Goal: Communication & Community: Ask a question

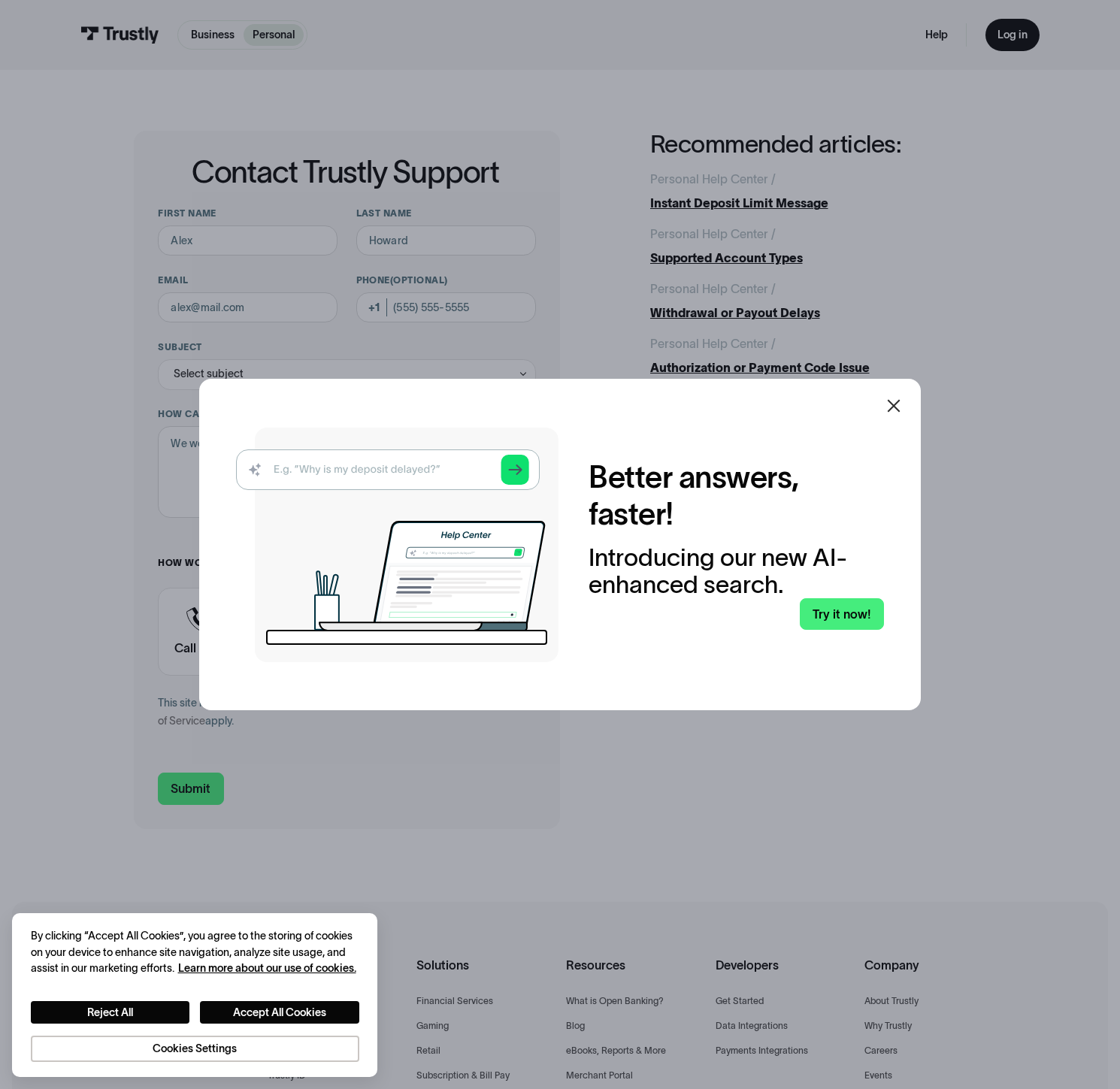
click at [357, 476] on img at bounding box center [397, 544] width 322 height 234
drag, startPoint x: 357, startPoint y: 476, endPoint x: 886, endPoint y: 532, distance: 532.0
click at [401, 477] on img at bounding box center [397, 544] width 322 height 234
click at [893, 404] on icon at bounding box center [894, 405] width 18 height 18
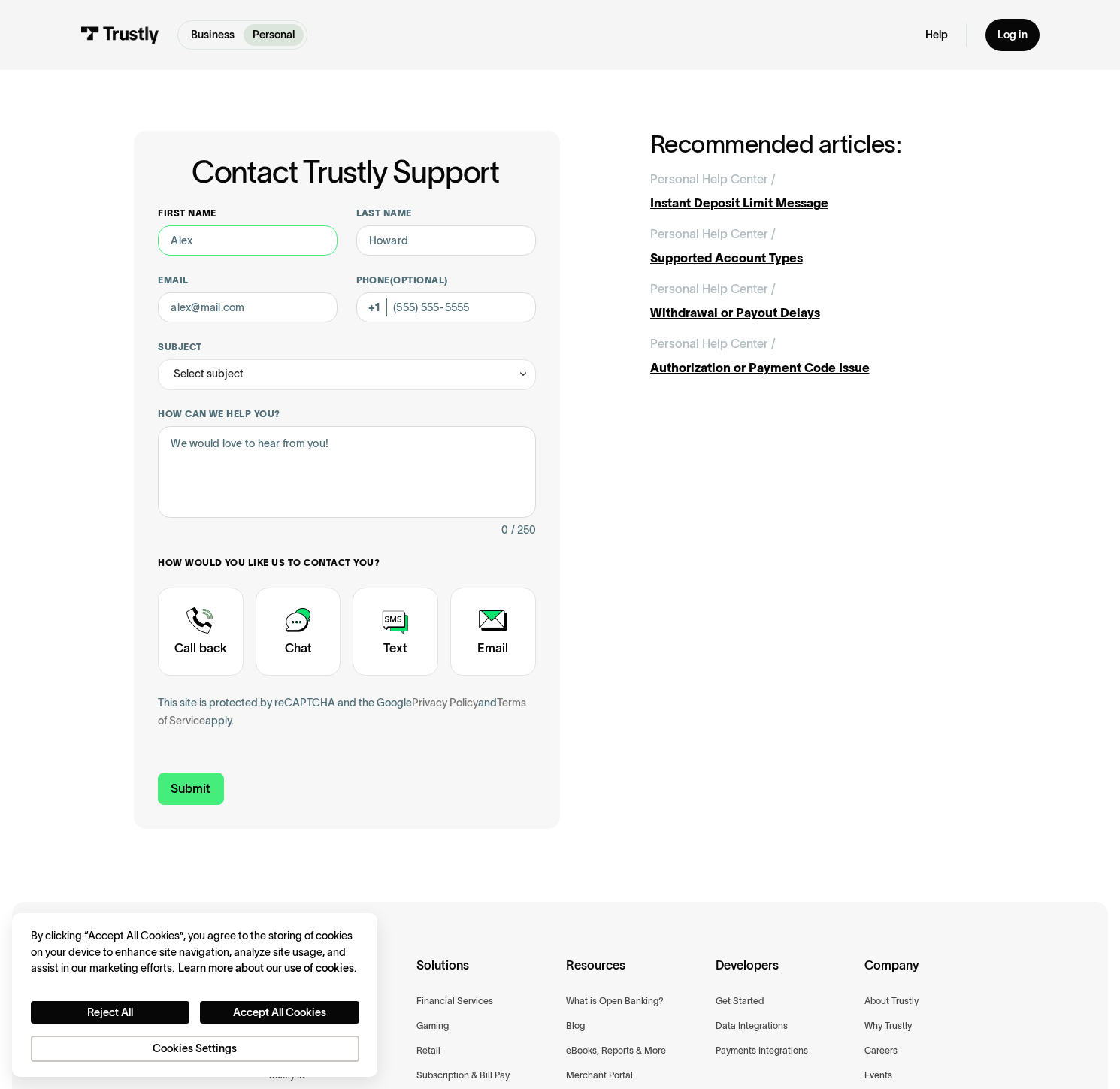
click at [207, 247] on input "First name" at bounding box center [248, 241] width 180 height 31
type input "[PERSON_NAME]"
click at [424, 241] on input "Last name" at bounding box center [446, 241] width 180 height 31
type input "[PERSON_NAME]"
click at [303, 1007] on button "Accept All Cookies" at bounding box center [280, 1012] width 160 height 22
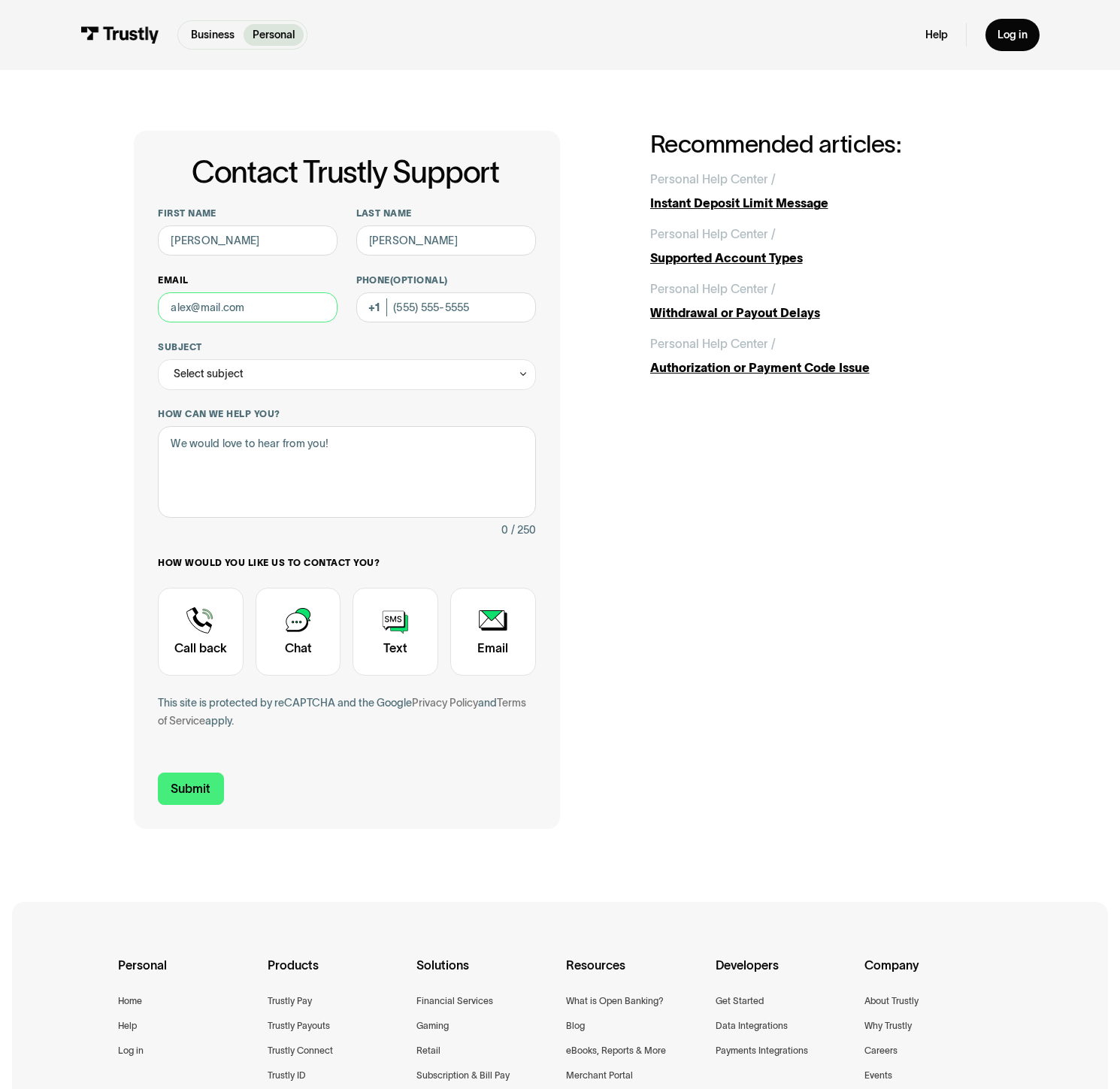
click at [223, 309] on input "Email" at bounding box center [248, 308] width 180 height 31
type input "[EMAIL_ADDRESS][DOMAIN_NAME]"
type input "[PHONE_NUMBER]"
click at [224, 376] on div "Select subject" at bounding box center [209, 373] width 70 height 18
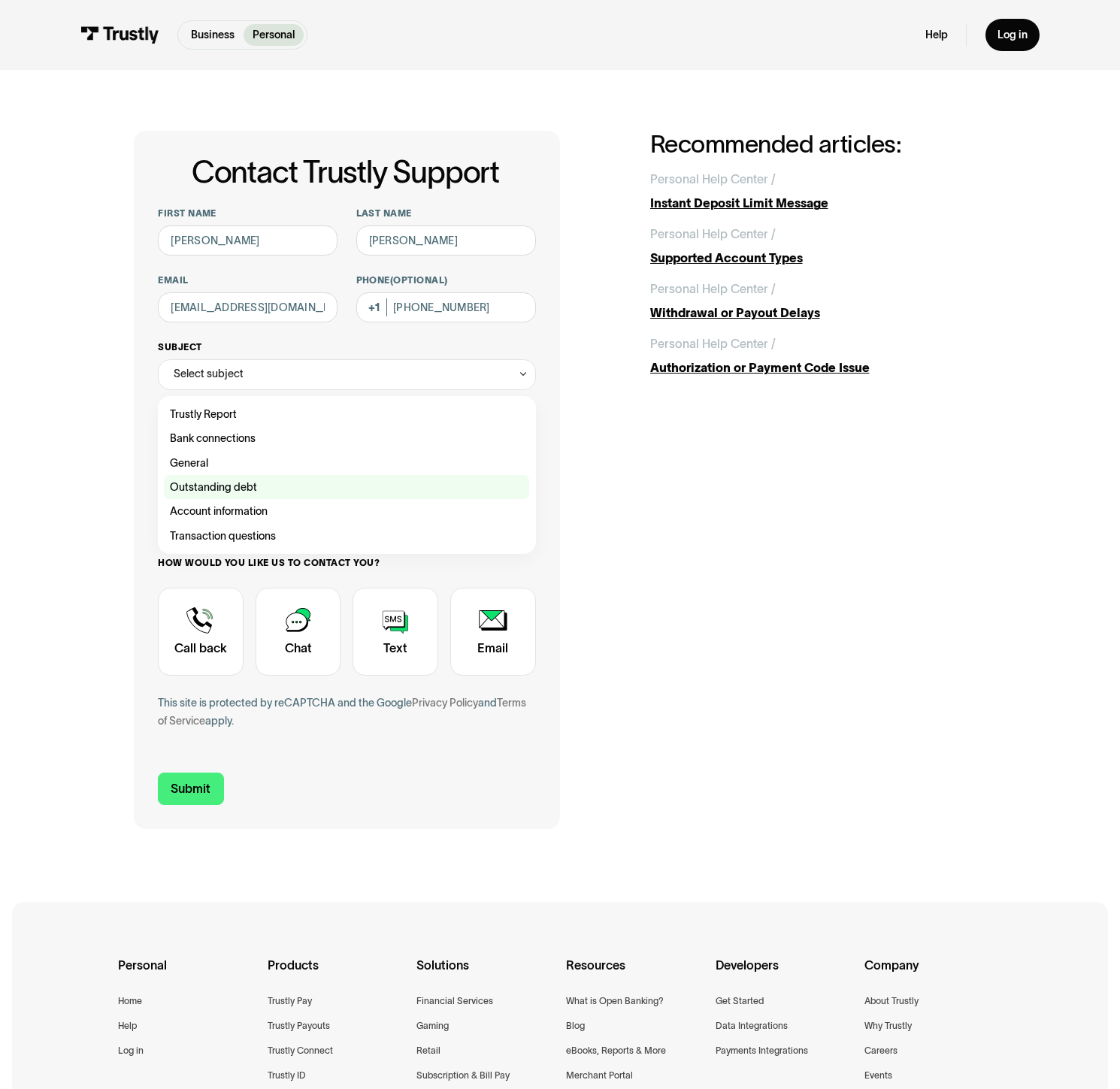
click at [276, 490] on div "Contact Trustly Support" at bounding box center [346, 486] width 366 height 24
type input "**********"
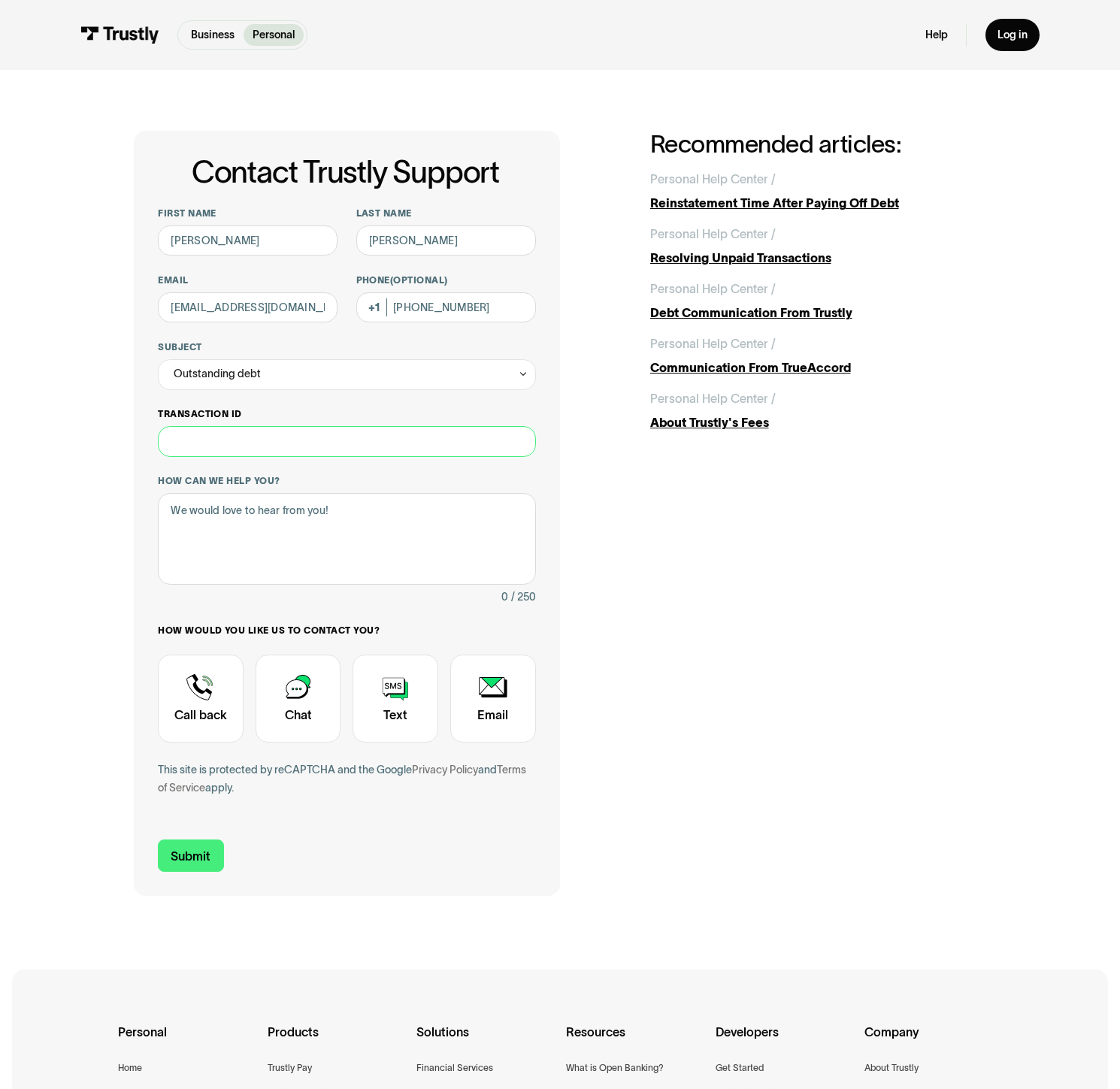
click at [254, 441] on input "Transaction ID" at bounding box center [346, 442] width 377 height 31
click at [413, 530] on textarea "How can we help you?" at bounding box center [346, 539] width 377 height 92
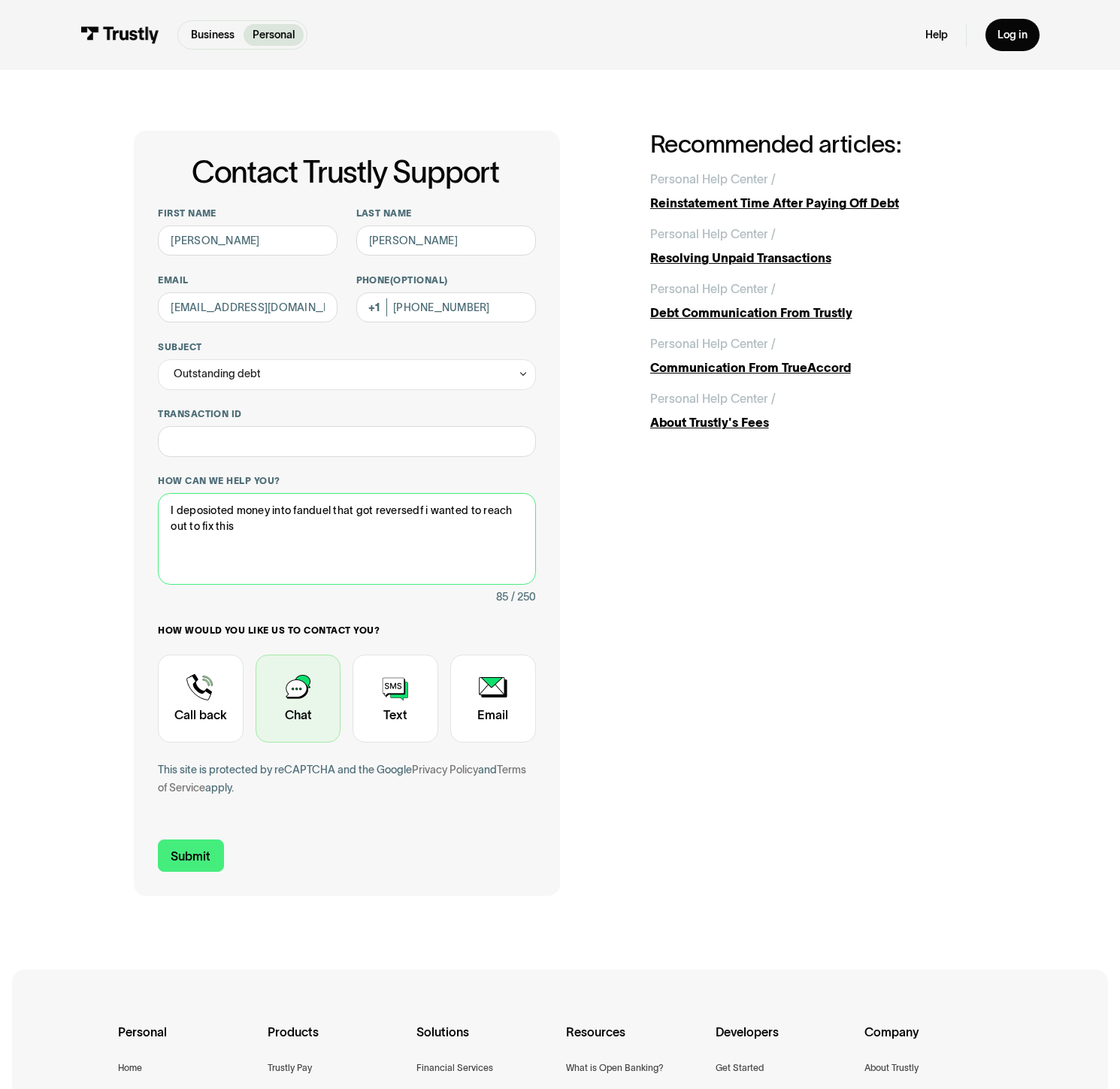
type textarea "I deposioted money into fanduel that got reversedf i wanted to reach out to fix…"
click at [294, 694] on div "Contact Trustly Support" at bounding box center [298, 698] width 86 height 88
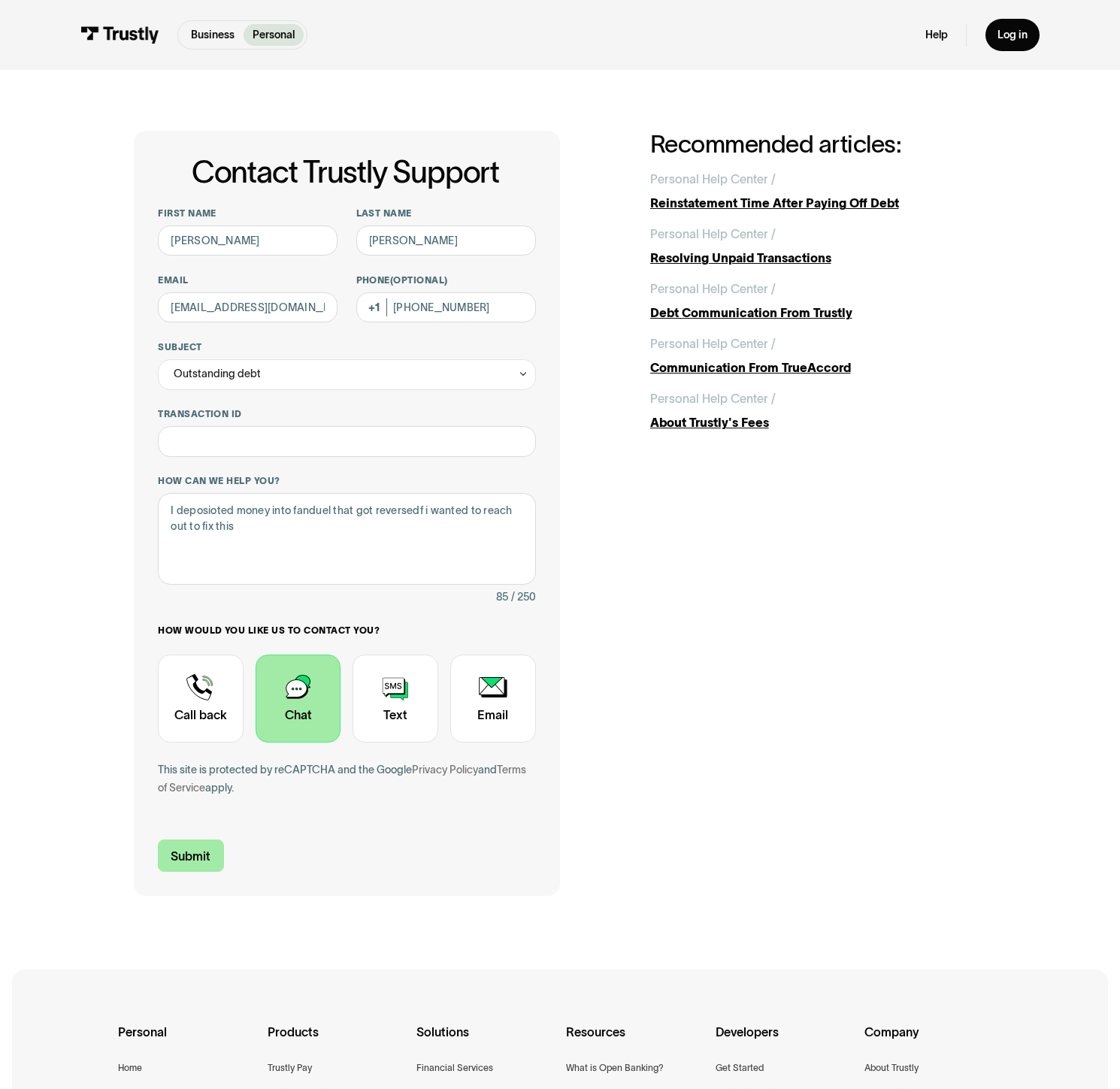
click at [215, 859] on input "Submit" at bounding box center [191, 855] width 66 height 32
type input "[PHONE_NUMBER]"
